Goal: Transaction & Acquisition: Obtain resource

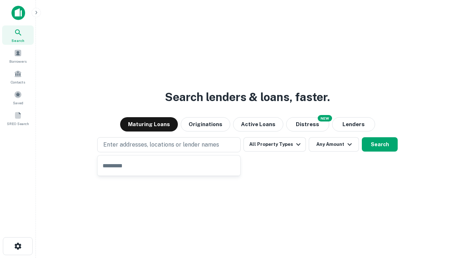
type input "**********"
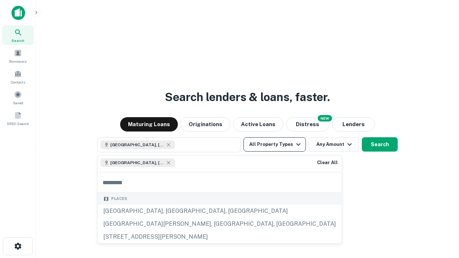
click at [275, 145] on button "All Property Types" at bounding box center [275, 144] width 62 height 14
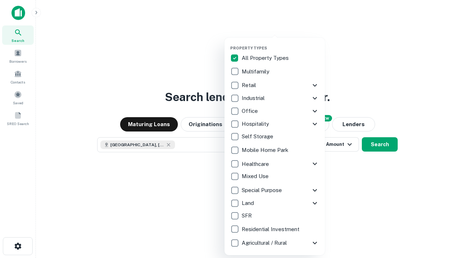
click at [281, 43] on button "button" at bounding box center [280, 43] width 100 height 0
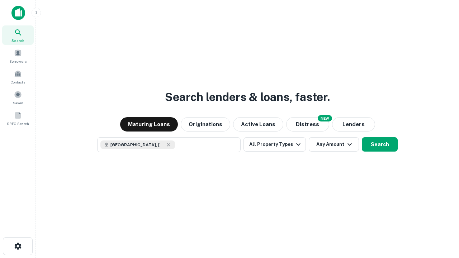
scroll to position [11, 0]
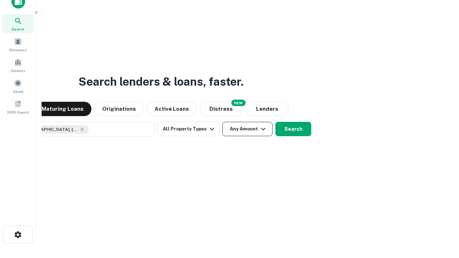
click at [223, 122] on button "Any Amount" at bounding box center [248, 129] width 50 height 14
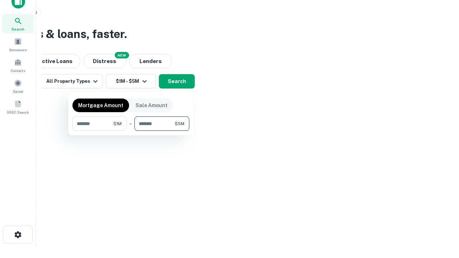
type input "*******"
click at [131, 131] on button "button" at bounding box center [131, 131] width 117 height 0
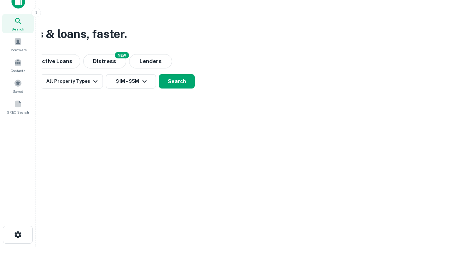
scroll to position [11, 0]
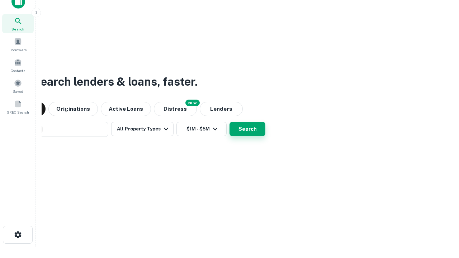
click at [230, 122] on button "Search" at bounding box center [248, 129] width 36 height 14
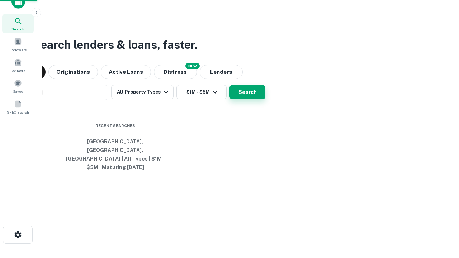
scroll to position [23, 203]
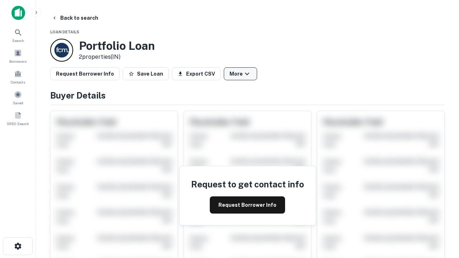
click at [240, 74] on button "More" at bounding box center [240, 73] width 33 height 13
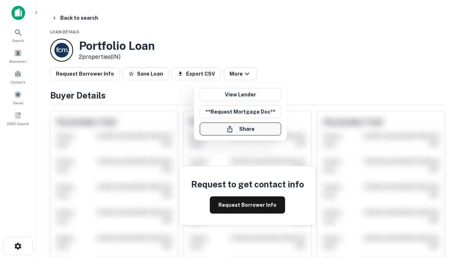
click at [240, 129] on button "Share" at bounding box center [240, 129] width 81 height 13
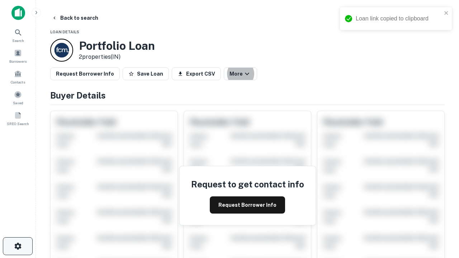
click at [18, 247] on icon "button" at bounding box center [18, 246] width 9 height 9
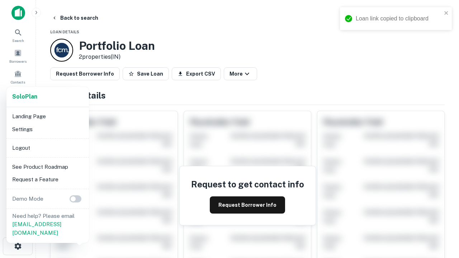
click at [47, 148] on li "Logout" at bounding box center [47, 148] width 77 height 13
